Goal: Task Accomplishment & Management: Manage account settings

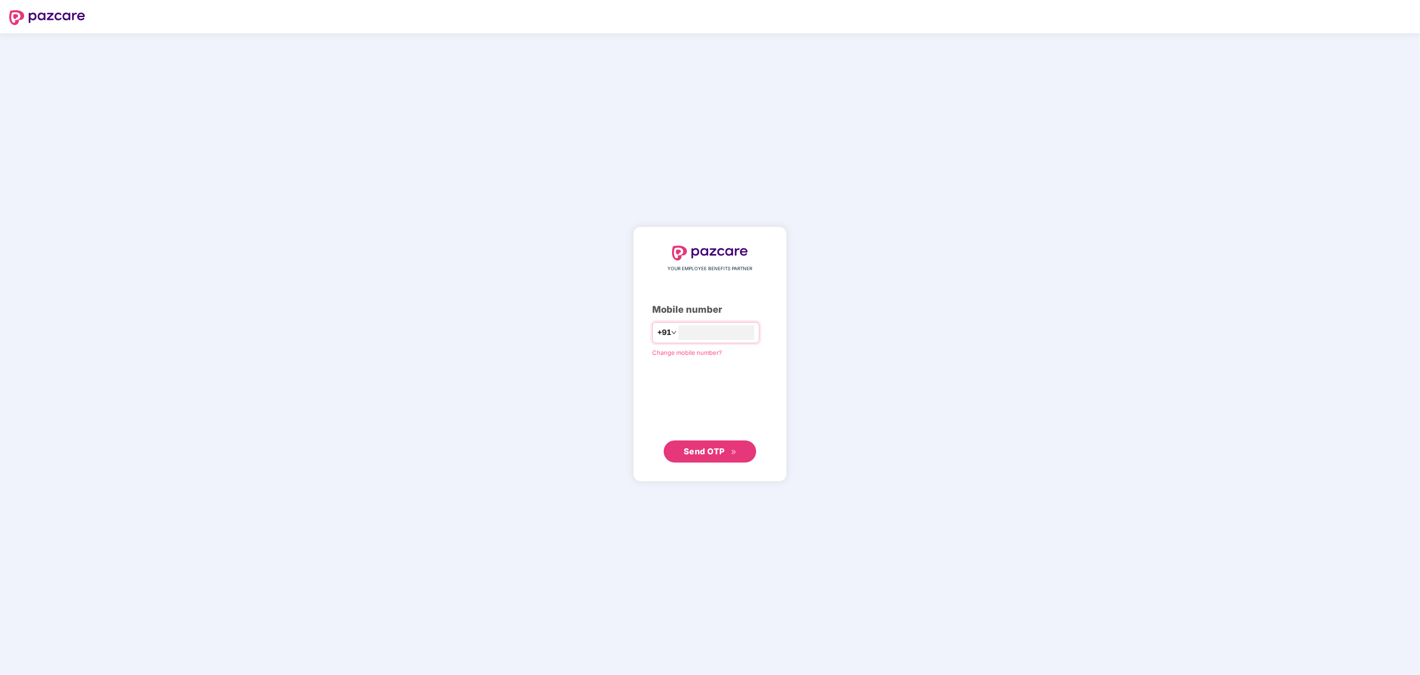
type input "**********"
click at [714, 449] on span "Send OTP" at bounding box center [704, 451] width 41 height 10
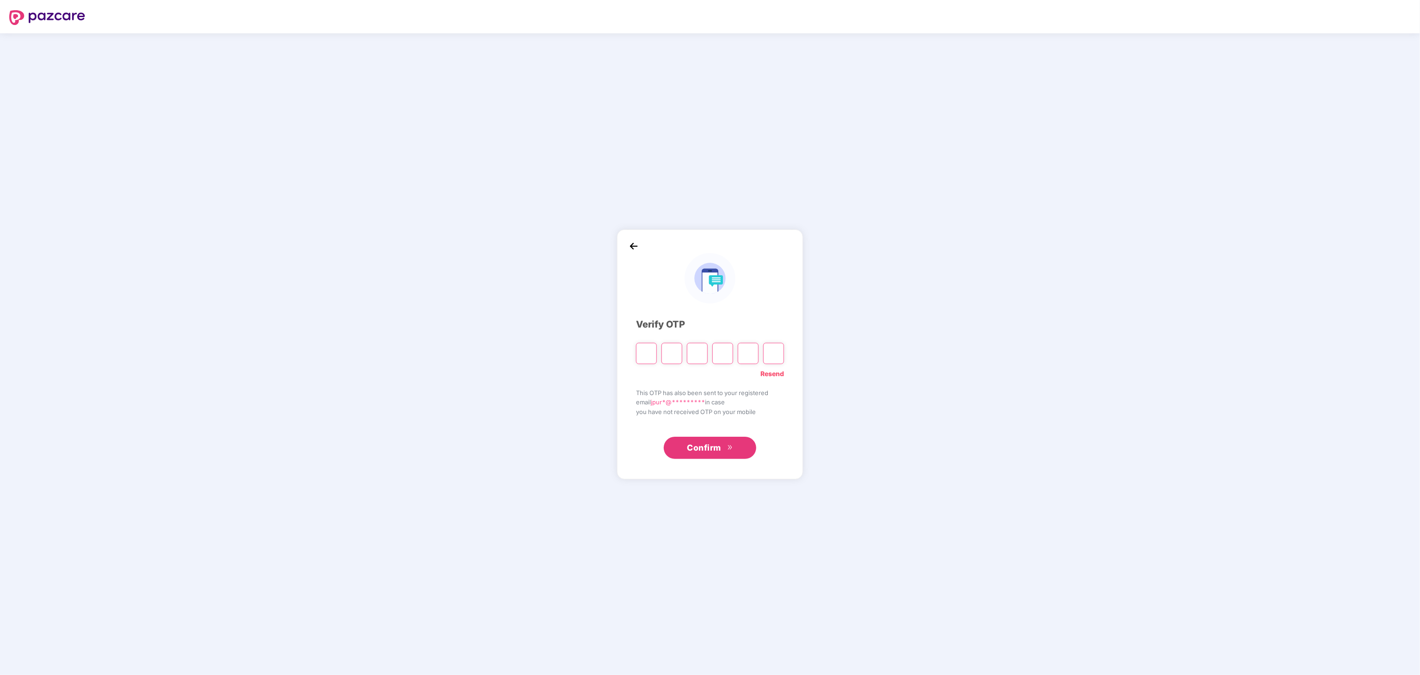
type input "*"
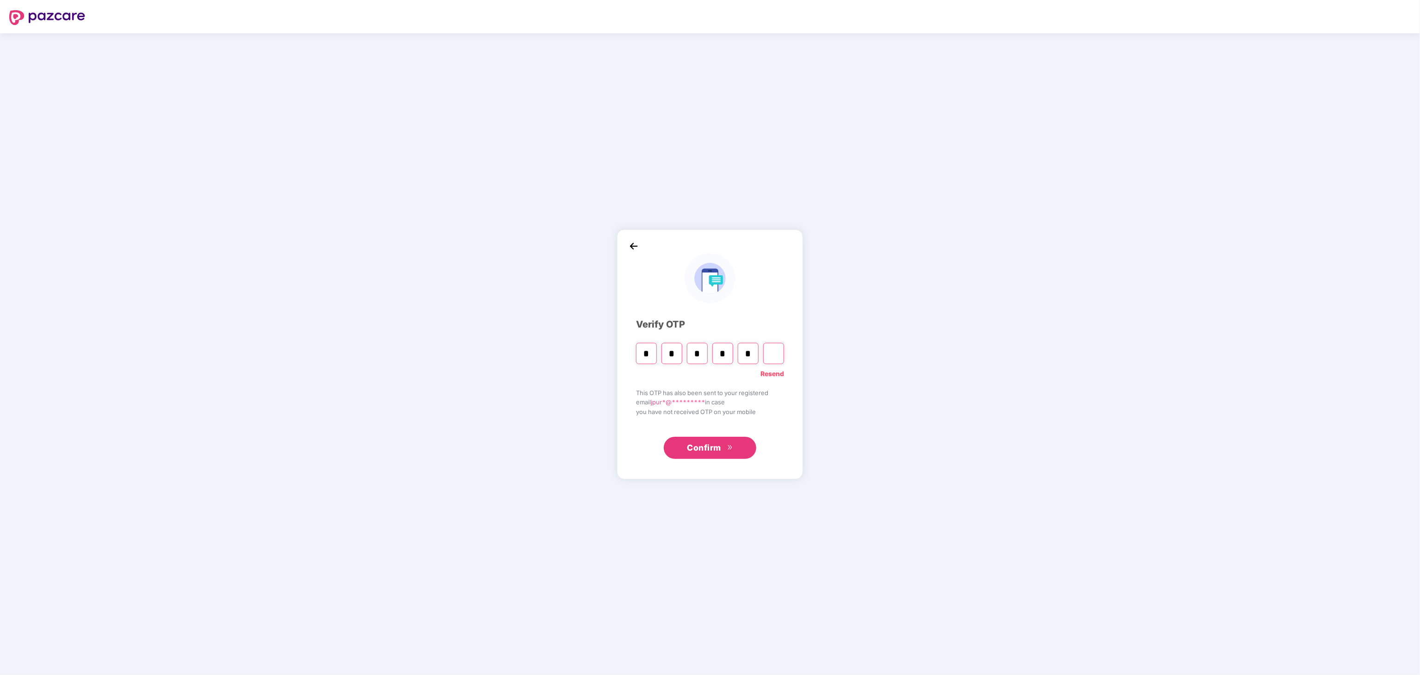
type input "*"
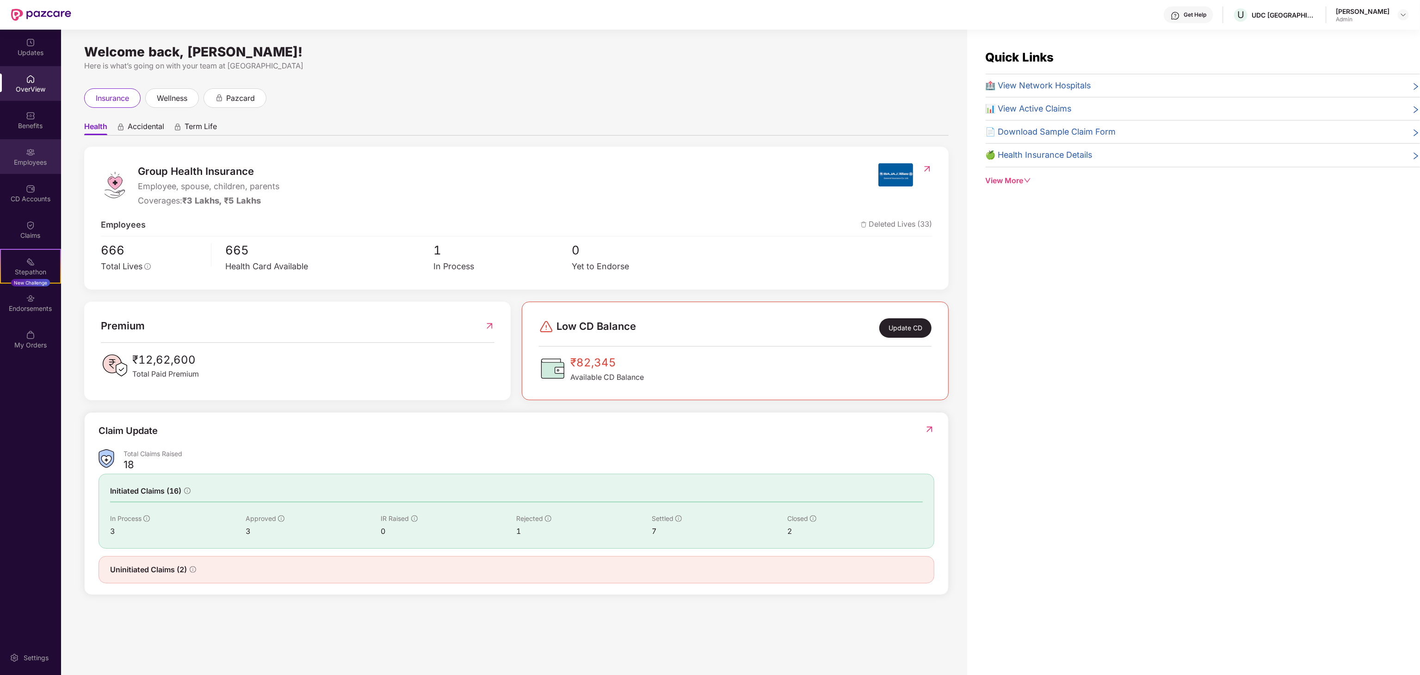
click at [31, 154] on img at bounding box center [30, 152] width 9 height 9
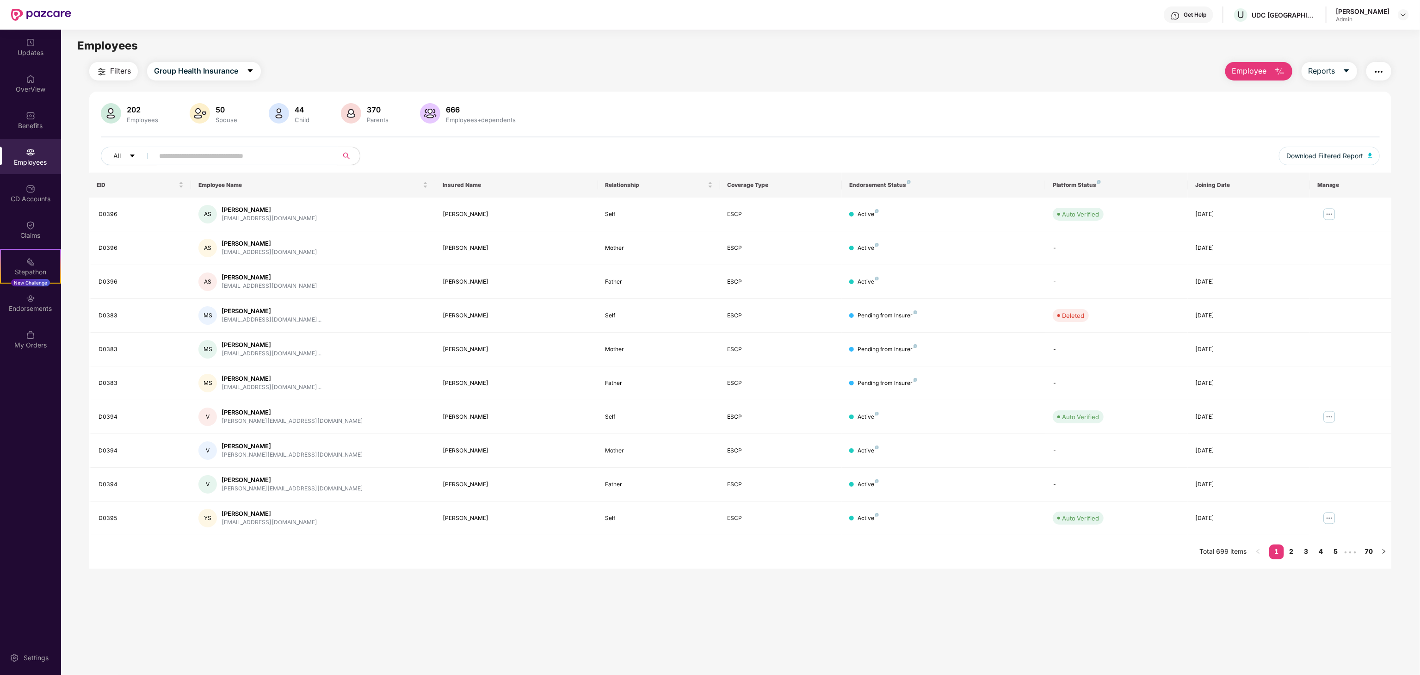
click at [225, 152] on input "text" at bounding box center [242, 156] width 166 height 14
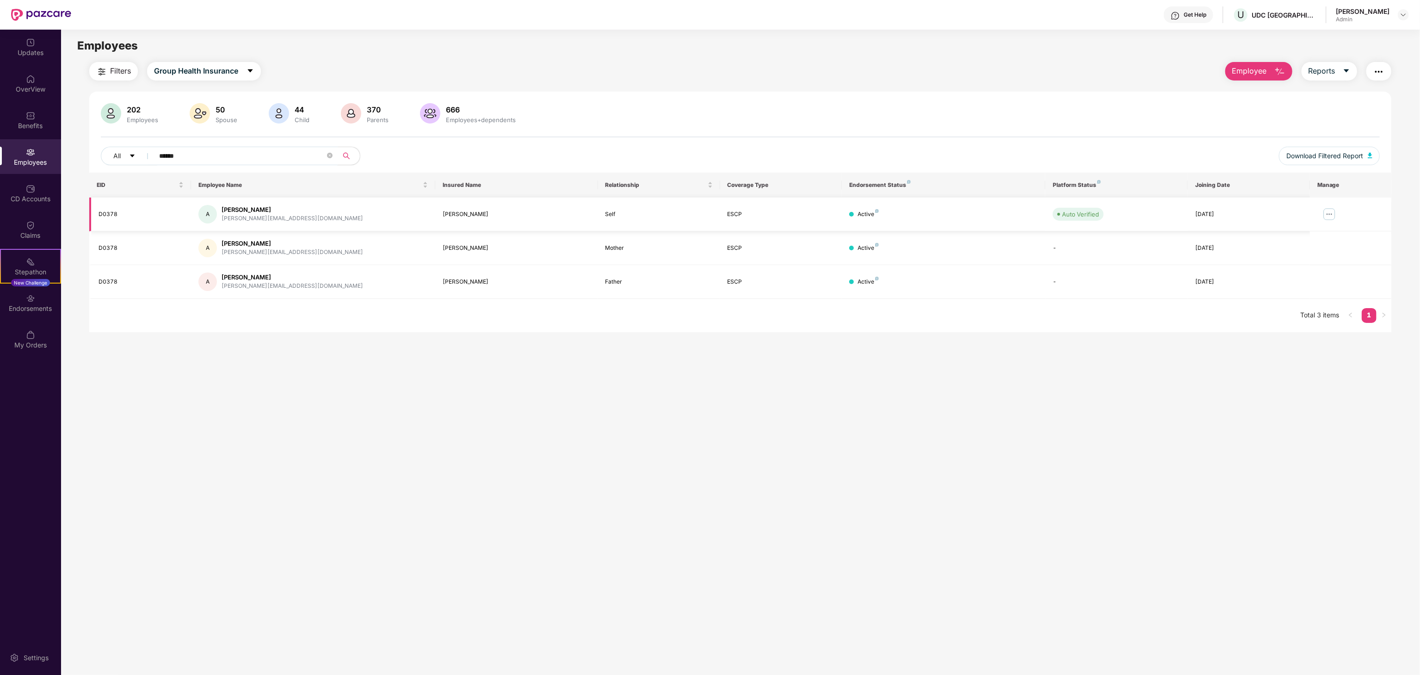
type input "******"
click at [1330, 214] on img at bounding box center [1329, 214] width 15 height 15
click at [1256, 239] on div "Manage Employee & Dependents" at bounding box center [1272, 237] width 105 height 10
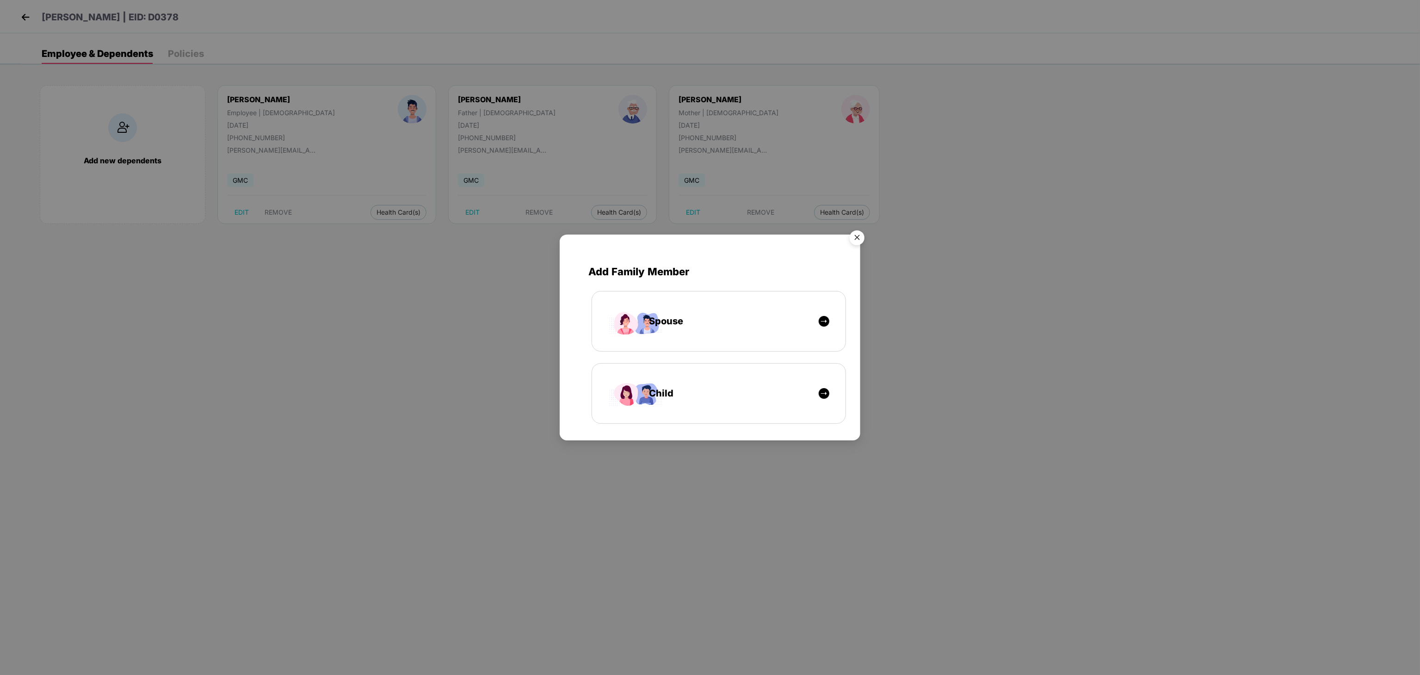
click at [400, 250] on div "Add Family Member Spouse Child" at bounding box center [710, 337] width 1420 height 675
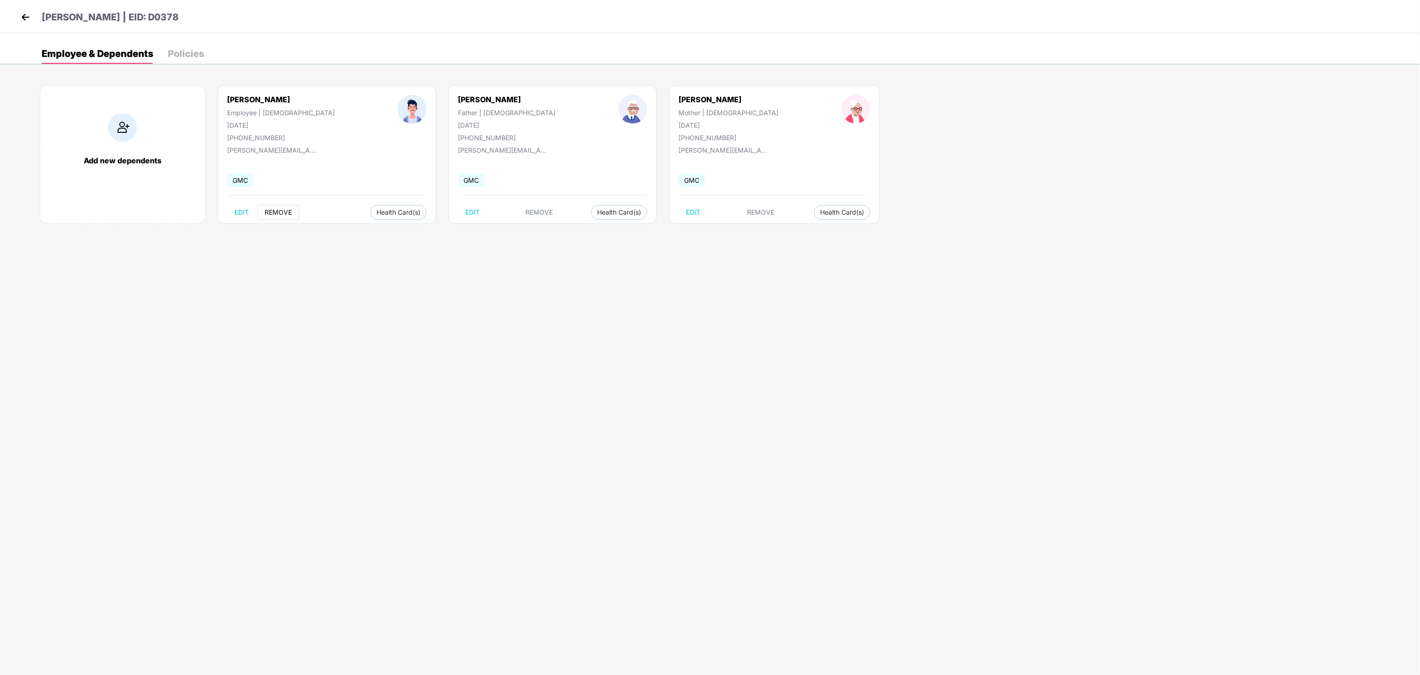
click at [281, 216] on span "REMOVE" at bounding box center [278, 212] width 27 height 7
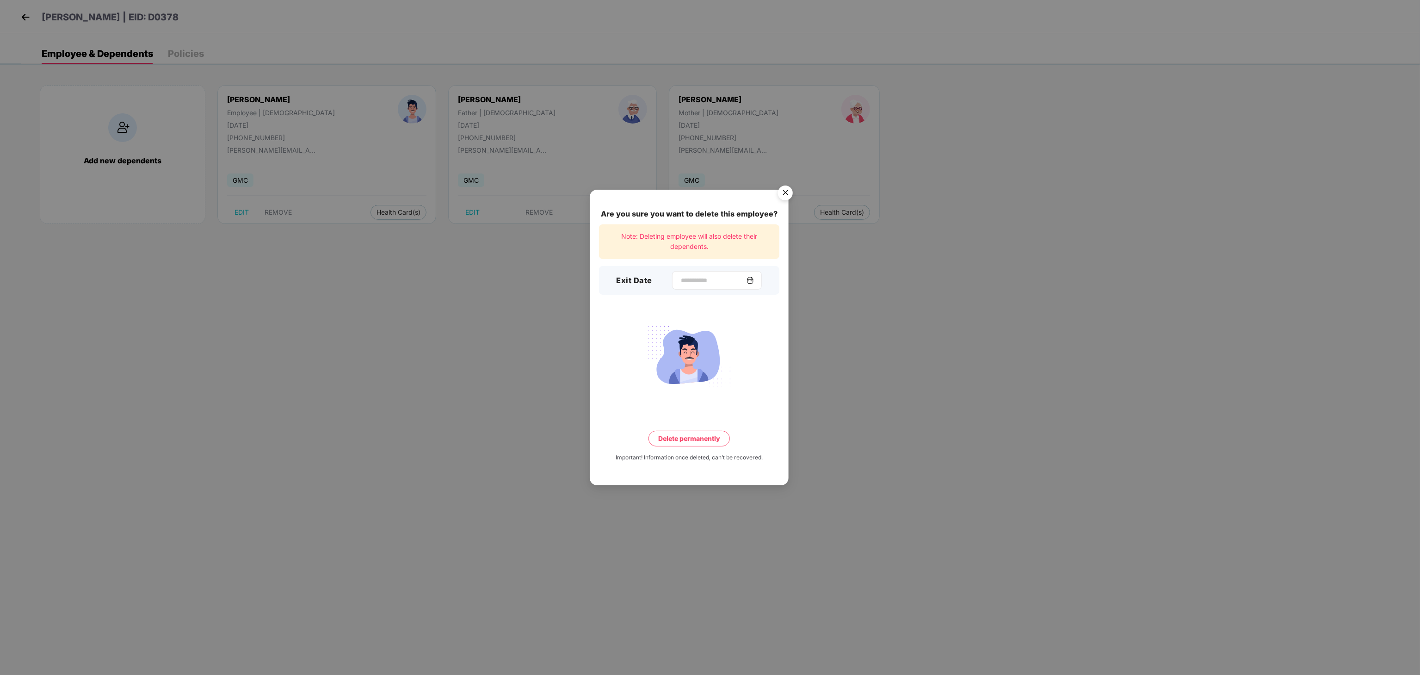
click at [754, 277] on img at bounding box center [749, 280] width 7 height 7
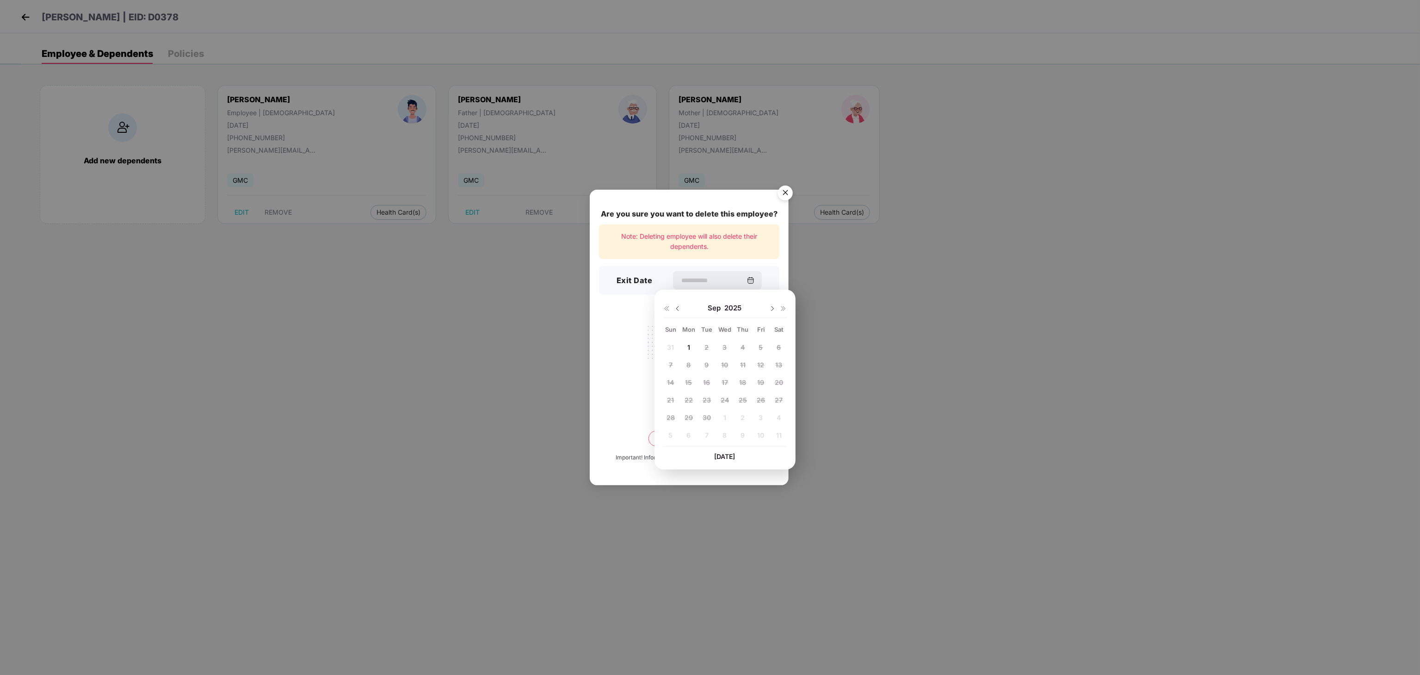
click at [677, 308] on img at bounding box center [677, 308] width 7 height 7
click at [670, 431] on div "31" at bounding box center [671, 435] width 14 height 14
type input "**********"
click at [678, 438] on button "Delete permanently" at bounding box center [688, 439] width 81 height 16
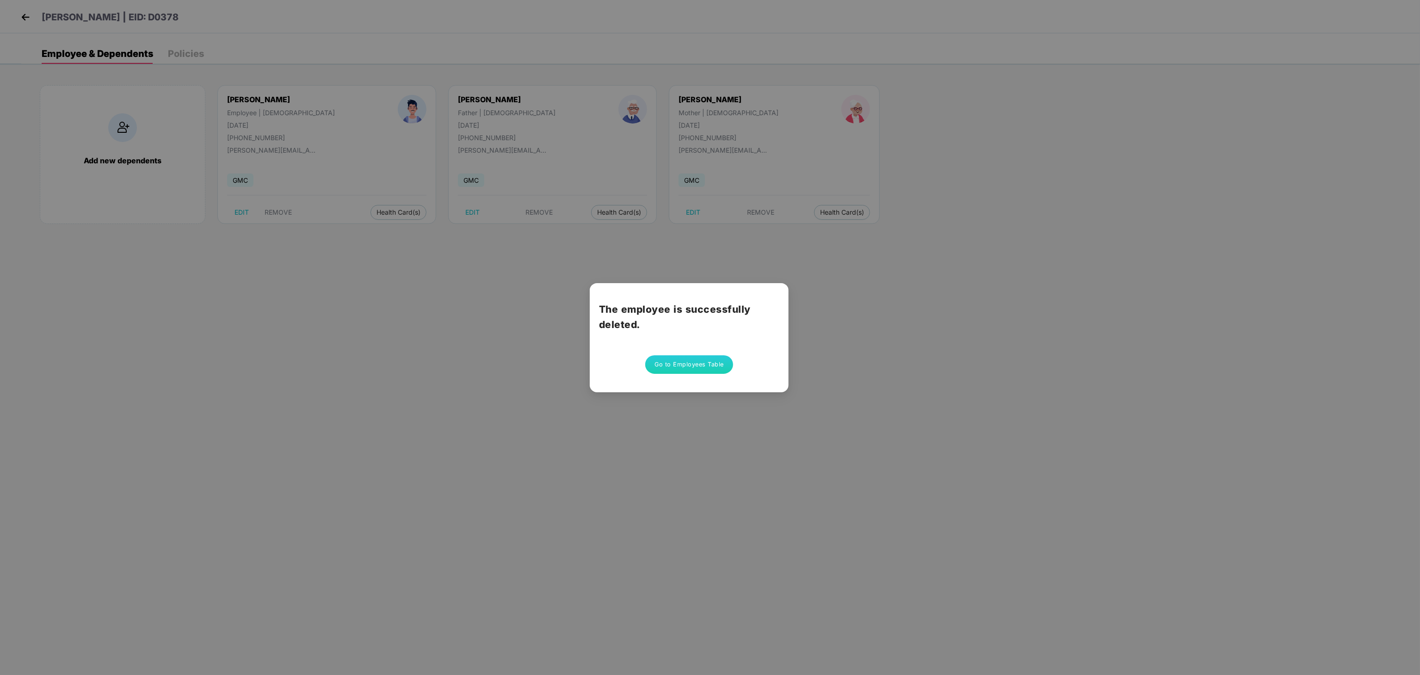
click at [685, 357] on button "Go to Employees Table" at bounding box center [689, 364] width 88 height 18
